Goal: Book appointment/travel/reservation

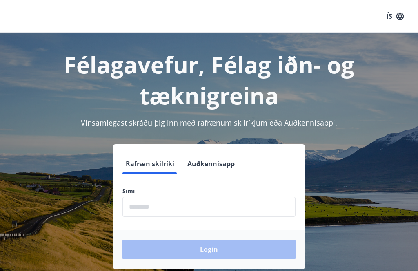
click at [173, 204] on input "phone" at bounding box center [208, 207] width 173 height 20
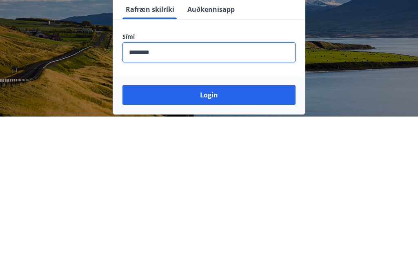
type input "********"
click at [249, 240] on button "Login" at bounding box center [208, 250] width 173 height 20
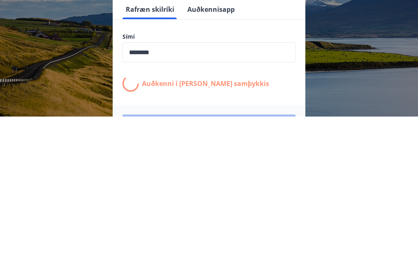
scroll to position [127, 0]
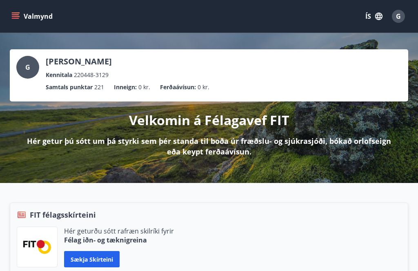
click at [19, 18] on icon "menu" at bounding box center [15, 16] width 8 height 8
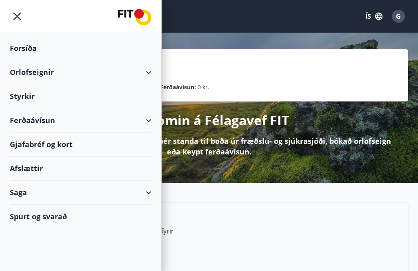
click at [29, 80] on div "Orlofseignir" at bounding box center [81, 72] width 142 height 24
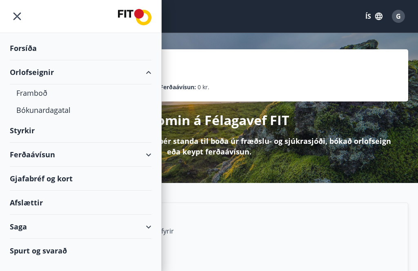
click at [56, 115] on div "Bókunardagatal" at bounding box center [80, 110] width 129 height 17
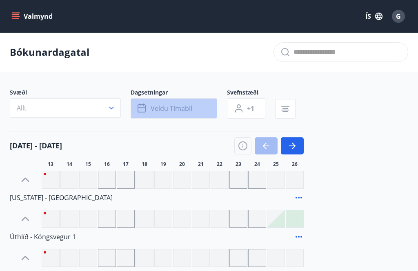
click at [204, 106] on button "Veldu tímabil" at bounding box center [174, 108] width 87 height 20
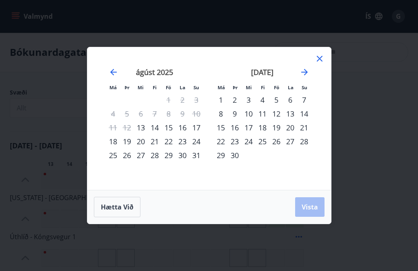
click at [253, 109] on div "10" at bounding box center [249, 114] width 14 height 14
click at [309, 207] on span "Vista" at bounding box center [310, 207] width 16 height 9
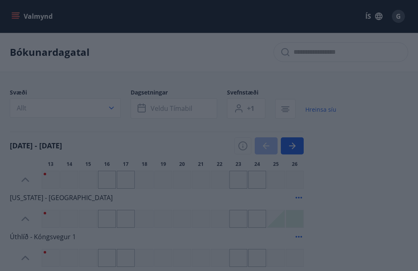
click at [278, 114] on button "button" at bounding box center [285, 109] width 20 height 20
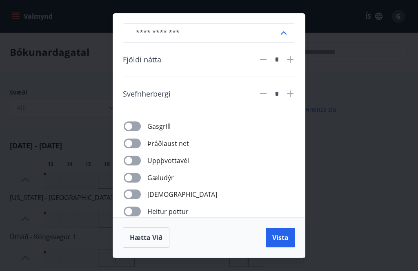
click at [276, 115] on div "​ Fjöldi nátta * Svefnherbergi * Gasgrill Þráðlaust net Uppþvottavél Gæludýr Þu…" at bounding box center [209, 115] width 192 height 204
click at [283, 34] on icon at bounding box center [284, 33] width 10 height 10
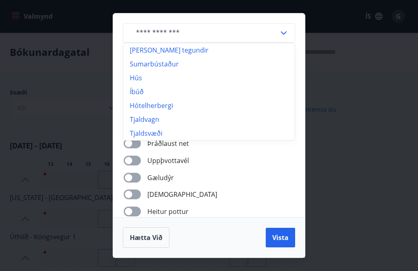
click at [140, 91] on li "Íbúð" at bounding box center [208, 92] width 171 height 14
type input "****"
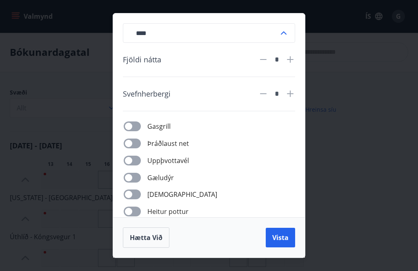
click at [289, 62] on icon at bounding box center [290, 60] width 10 height 10
click at [291, 61] on icon at bounding box center [290, 60] width 10 height 10
type input "*"
click at [291, 94] on icon at bounding box center [290, 94] width 7 height 7
click at [293, 92] on icon at bounding box center [290, 94] width 10 height 10
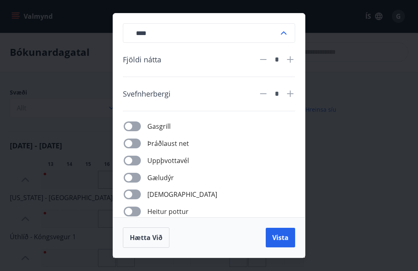
type input "*"
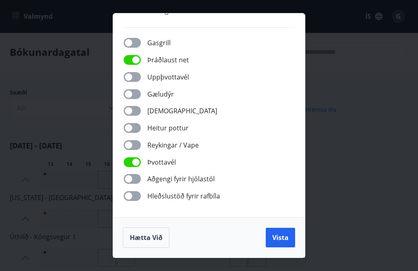
scroll to position [84, 0]
click at [281, 239] on span "Vista" at bounding box center [280, 237] width 16 height 9
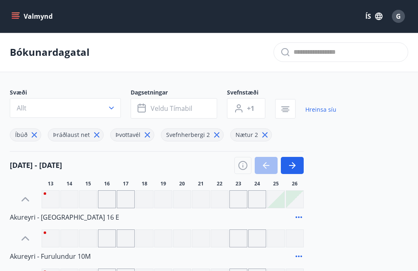
click at [111, 111] on icon "button" at bounding box center [111, 108] width 8 height 8
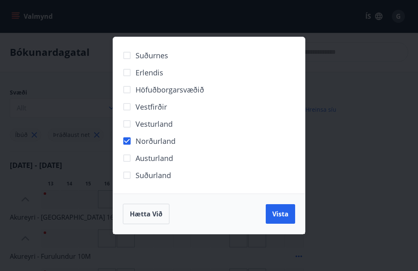
click at [275, 213] on span "Vista" at bounding box center [280, 214] width 16 height 9
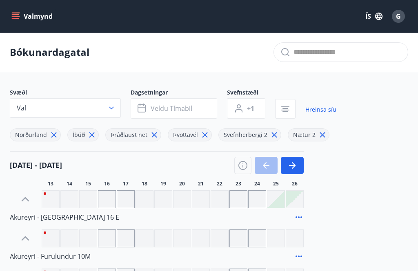
click at [144, 111] on icon "button" at bounding box center [143, 109] width 10 height 10
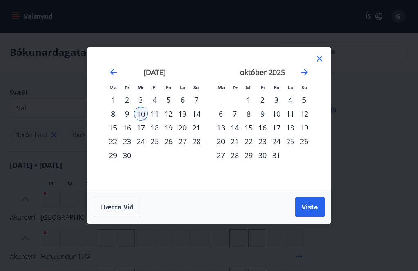
click at [312, 208] on span "Vista" at bounding box center [310, 207] width 16 height 9
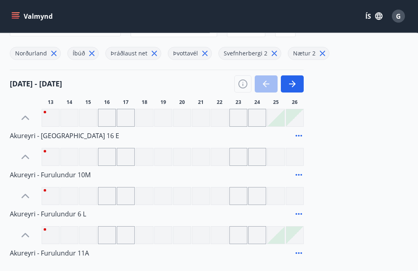
scroll to position [84, 0]
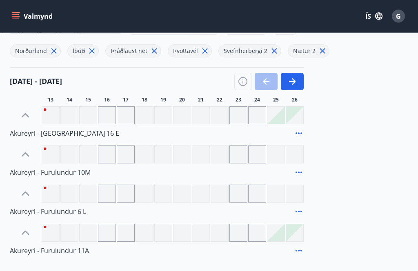
click at [24, 115] on icon at bounding box center [26, 116] width 8 height 4
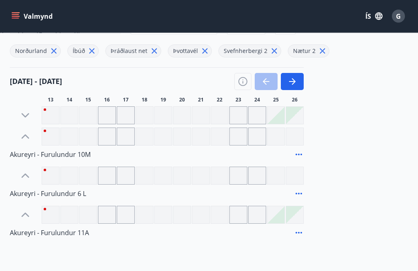
scroll to position [84, 0]
click at [24, 117] on icon at bounding box center [25, 115] width 13 height 13
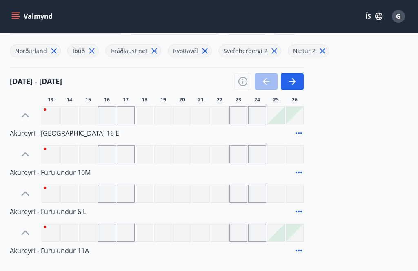
click at [29, 133] on span "Akureyri - Smárahlíð 16 E" at bounding box center [64, 133] width 109 height 9
click at [24, 136] on span "Akureyri - Smárahlíð 16 E" at bounding box center [64, 133] width 109 height 9
click at [300, 129] on icon at bounding box center [299, 134] width 10 height 10
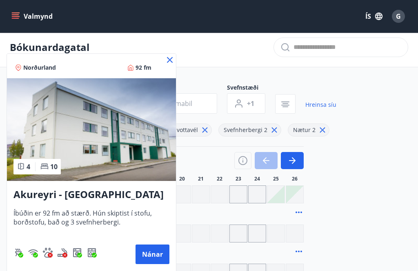
scroll to position [0, 0]
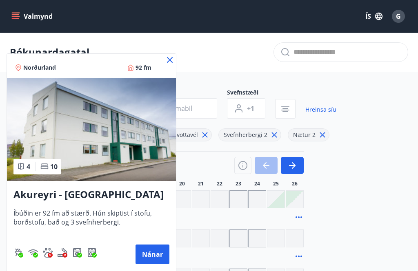
click at [162, 63] on div "Norðurland 92 fm" at bounding box center [91, 66] width 169 height 24
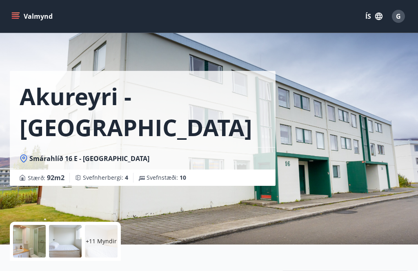
click at [103, 251] on div "+11 Myndir" at bounding box center [101, 241] width 33 height 33
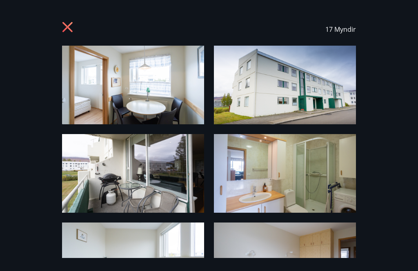
click at [69, 23] on icon at bounding box center [68, 28] width 13 height 13
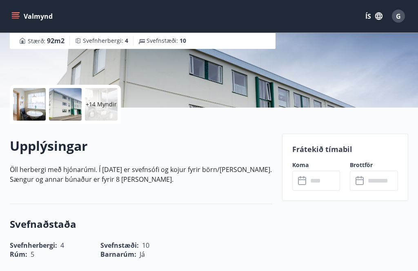
scroll to position [137, 0]
click at [308, 189] on input "text" at bounding box center [324, 181] width 33 height 20
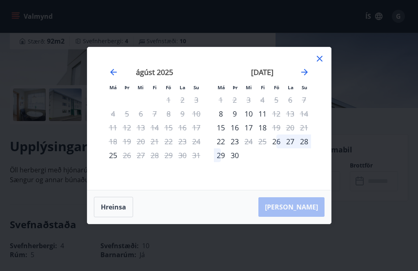
click at [280, 135] on div "19" at bounding box center [276, 128] width 14 height 14
click at [317, 64] on div "Má Þr Mi Fi Fö La Su Má Þr Mi Fi Fö La Su júlí 2025 1 2 3 4 5 6 7 8 9 10 11 12 …" at bounding box center [209, 118] width 244 height 143
click at [316, 64] on icon at bounding box center [320, 59] width 10 height 10
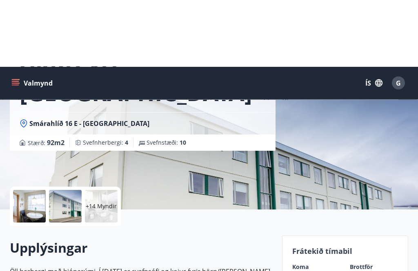
scroll to position [0, 0]
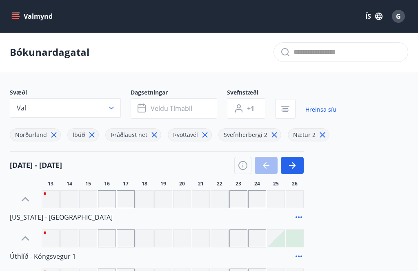
type input "****"
type input "*"
click at [256, 108] on button "+1" at bounding box center [246, 108] width 38 height 20
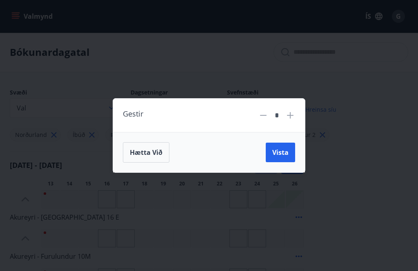
click at [281, 114] on input "*" at bounding box center [276, 116] width 11 height 14
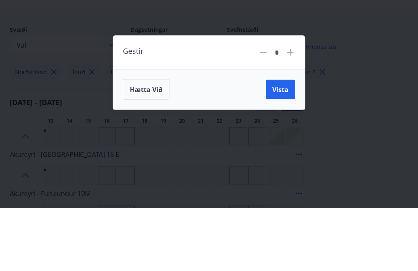
click at [293, 111] on icon at bounding box center [290, 116] width 10 height 10
type input "*"
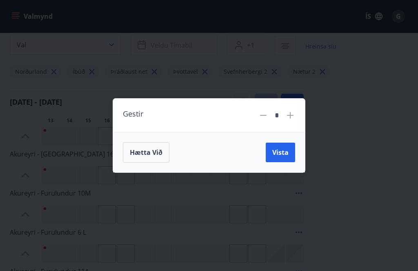
click at [280, 151] on span "Vista" at bounding box center [280, 152] width 16 height 9
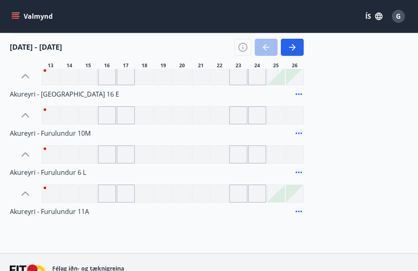
scroll to position [123, 0]
click at [47, 213] on span "Akureyri - Furulundur 11A" at bounding box center [49, 211] width 79 height 9
click at [298, 213] on icon at bounding box center [299, 212] width 10 height 10
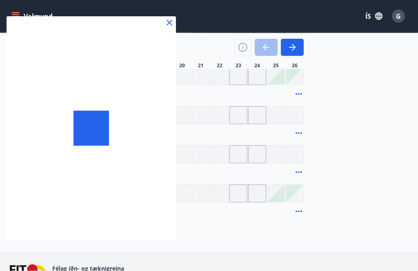
scroll to position [124, 0]
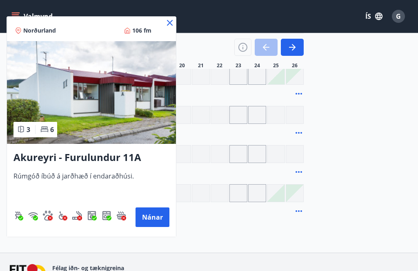
click at [127, 108] on img at bounding box center [91, 92] width 169 height 103
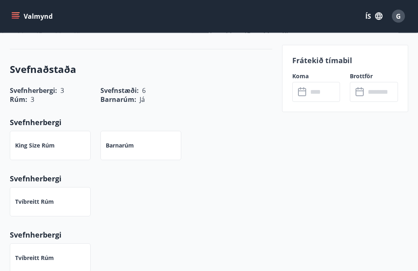
scroll to position [269, 0]
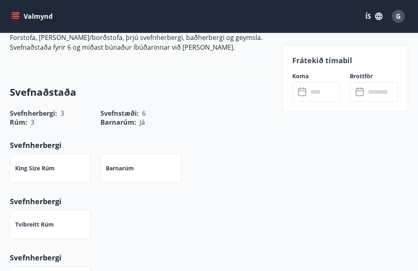
click at [308, 98] on input "text" at bounding box center [324, 92] width 33 height 20
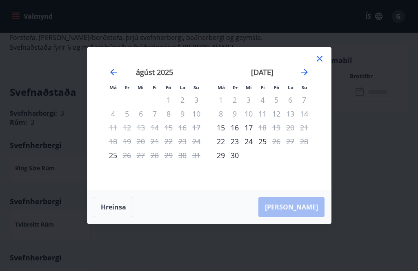
click at [320, 64] on icon at bounding box center [320, 59] width 10 height 10
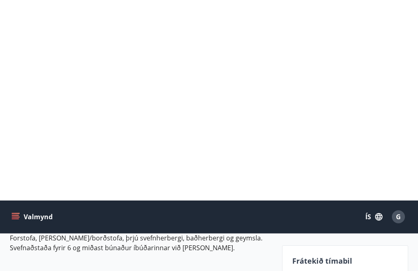
scroll to position [0, 0]
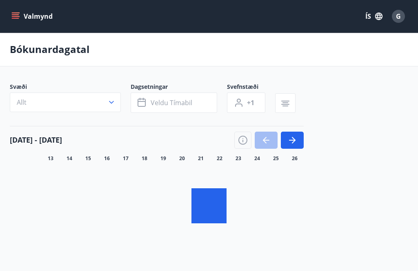
scroll to position [77, 0]
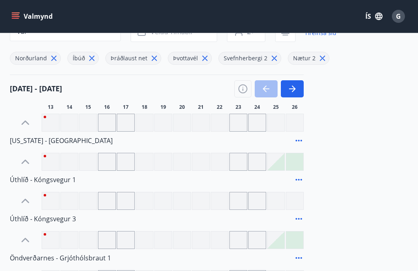
type input "*"
type input "****"
type input "*"
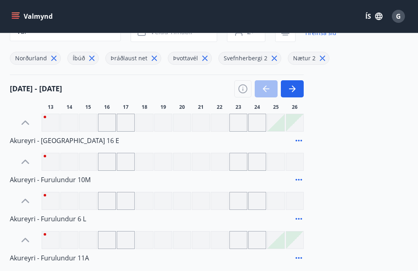
click at [302, 218] on icon at bounding box center [299, 219] width 10 height 10
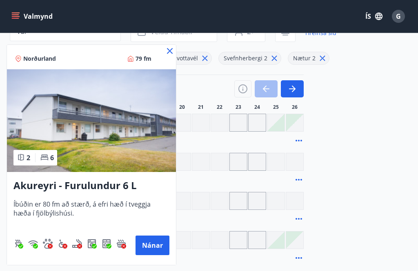
click at [108, 120] on img at bounding box center [91, 120] width 169 height 103
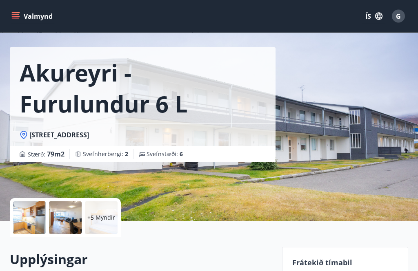
scroll to position [25, 0]
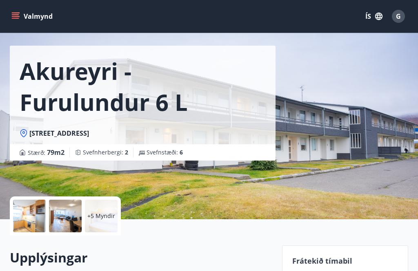
click at [97, 213] on p "+5 Myndir" at bounding box center [101, 216] width 28 height 8
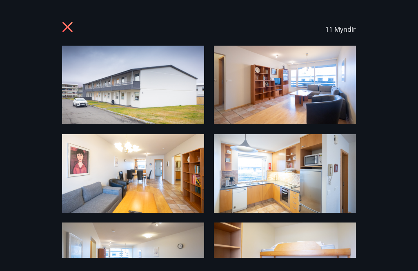
scroll to position [0, 0]
click at [67, 25] on icon at bounding box center [68, 28] width 13 height 13
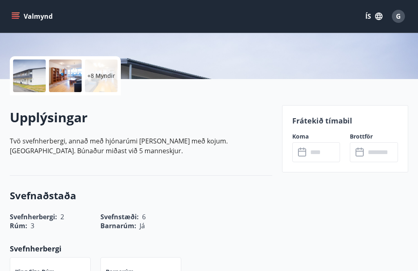
scroll to position [166, 0]
click at [299, 152] on icon at bounding box center [303, 152] width 10 height 10
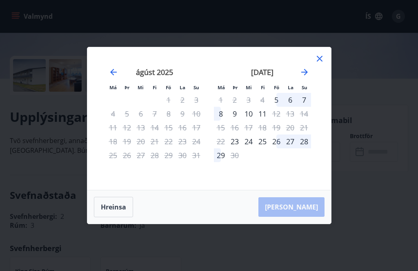
click at [319, 64] on icon at bounding box center [320, 59] width 10 height 10
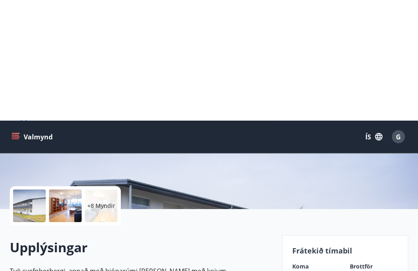
scroll to position [0, 0]
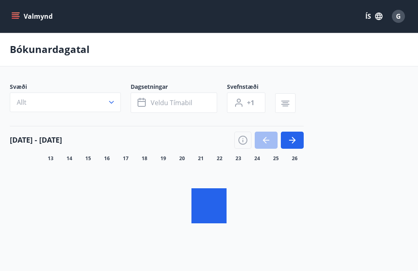
scroll to position [77, 0]
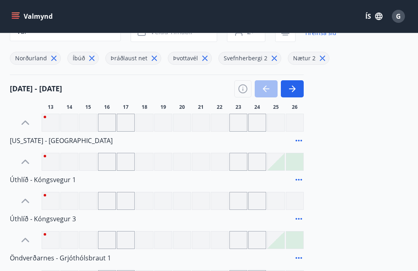
type input "*"
type input "****"
type input "*"
